Goal: Answer question/provide support

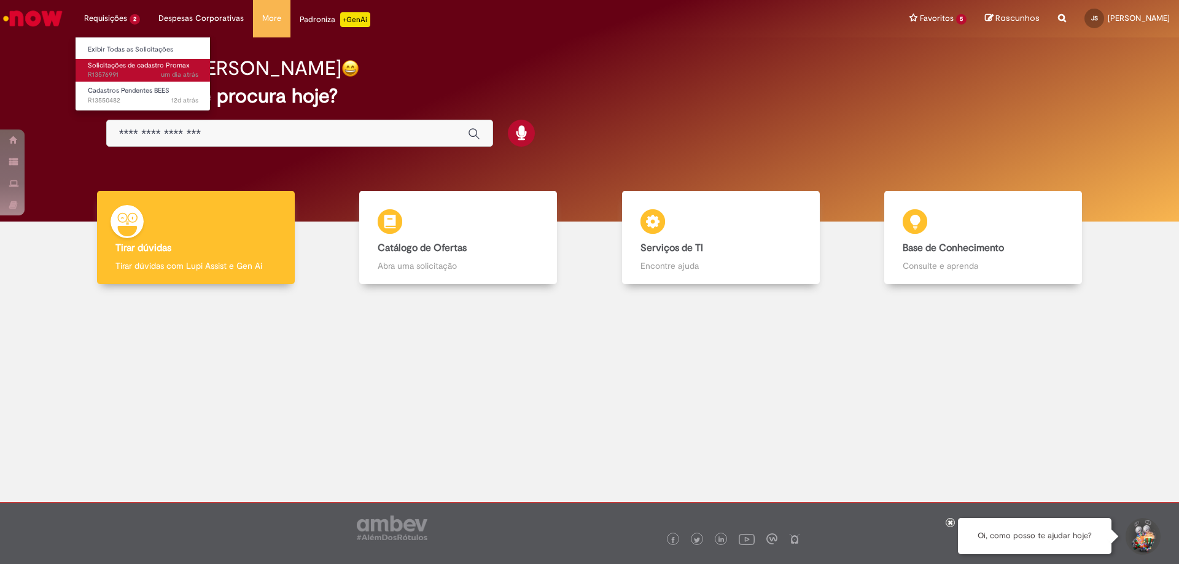
click at [122, 72] on span "um dia atrás um dia atrás R13576991" at bounding box center [143, 75] width 111 height 10
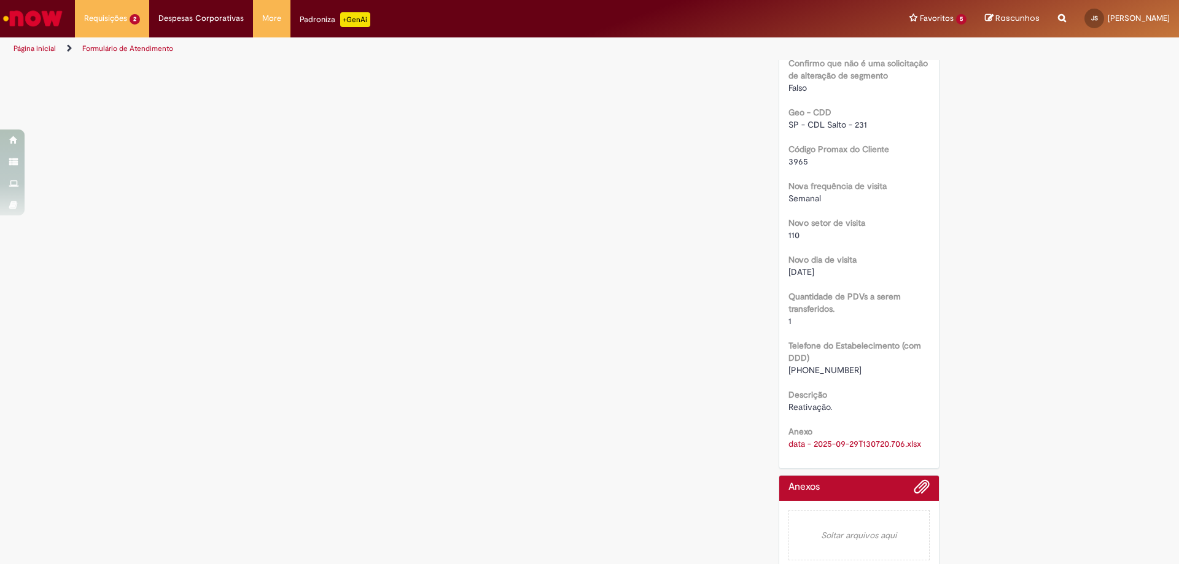
scroll to position [675, 0]
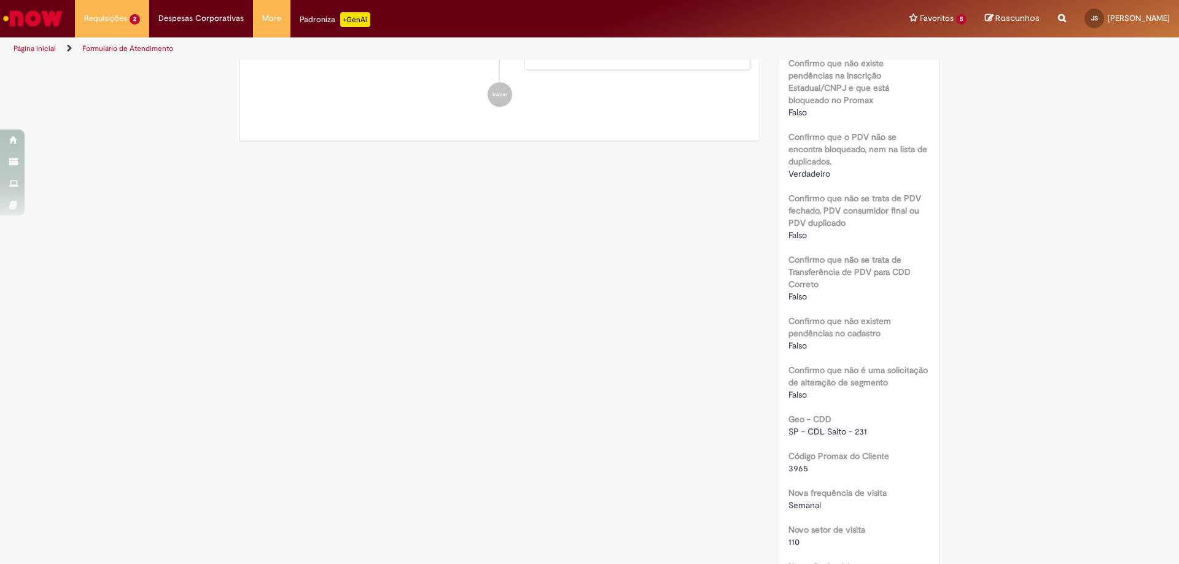
click at [614, 198] on div "Verificar Código de Barras Aguardando Aprovação Aguardando atendimento Em andam…" at bounding box center [589, 258] width 719 height 1252
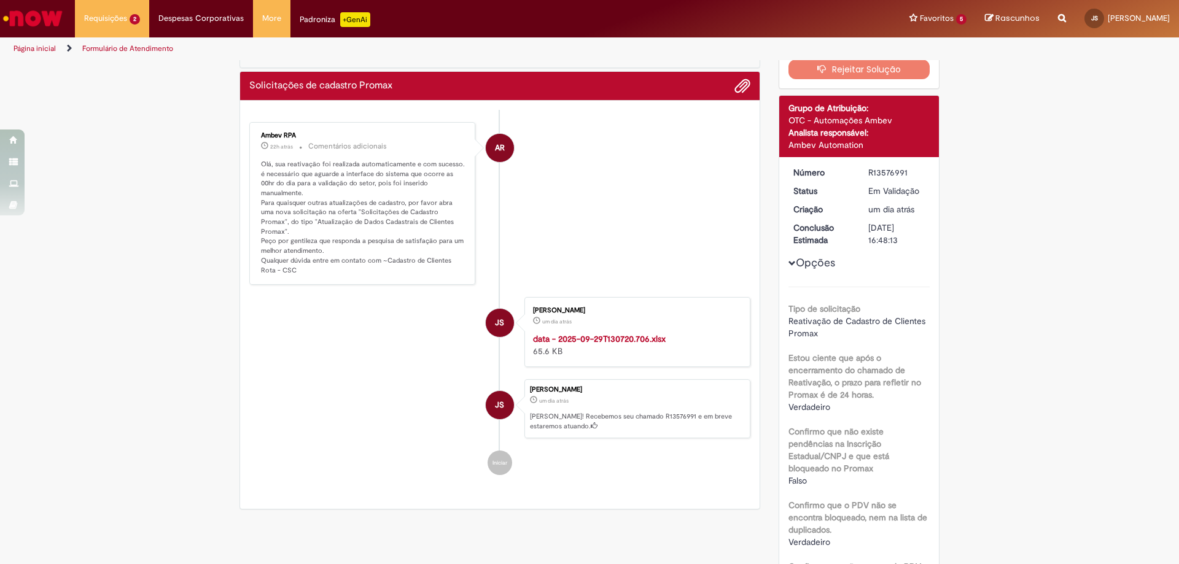
scroll to position [0, 0]
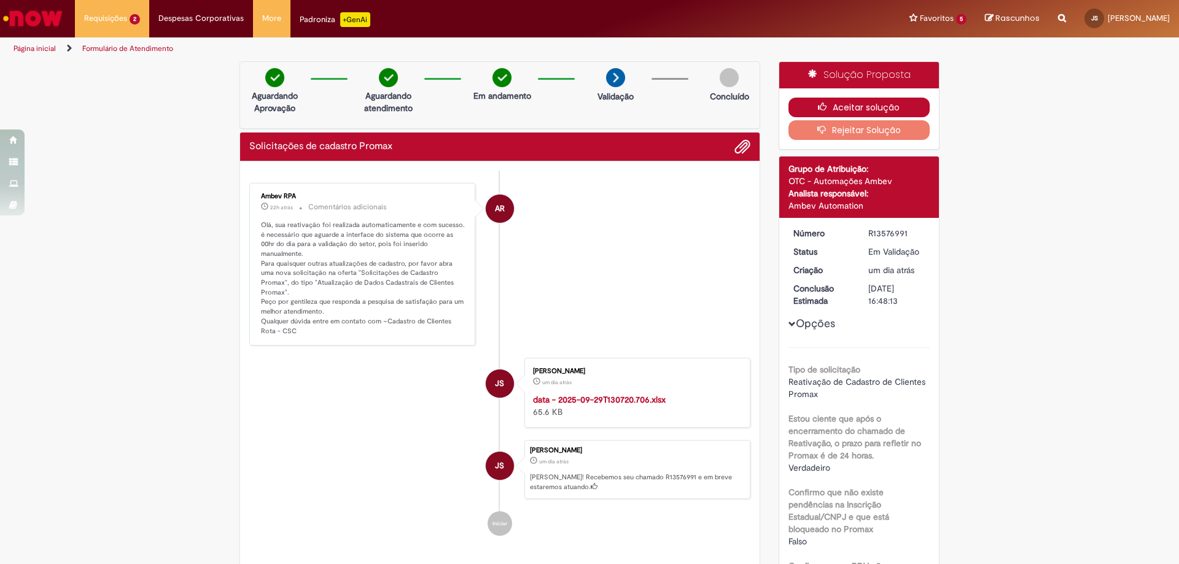
click at [856, 100] on button "Aceitar solução" at bounding box center [860, 108] width 142 height 20
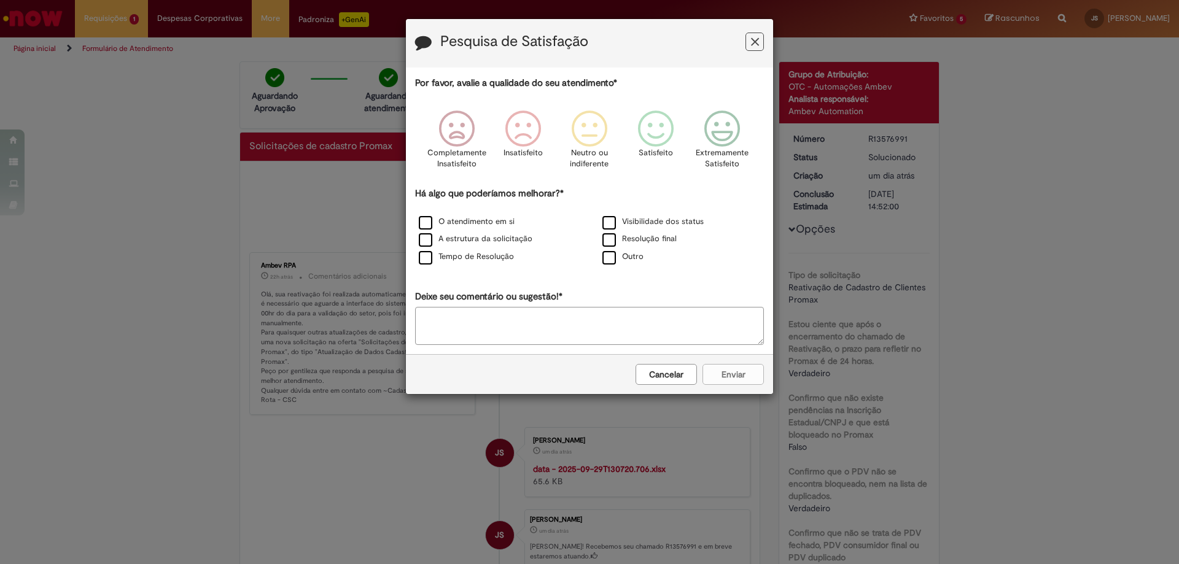
click at [749, 37] on button "Feedback" at bounding box center [755, 42] width 18 height 18
